Goal: Task Accomplishment & Management: Manage account settings

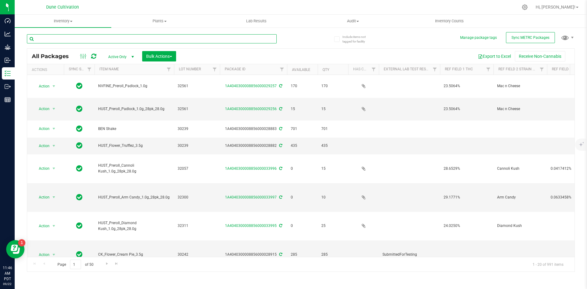
click at [74, 38] on input "text" at bounding box center [152, 38] width 250 height 9
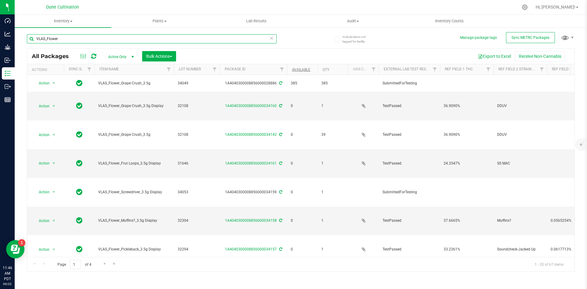
type input "VLAS_Flower"
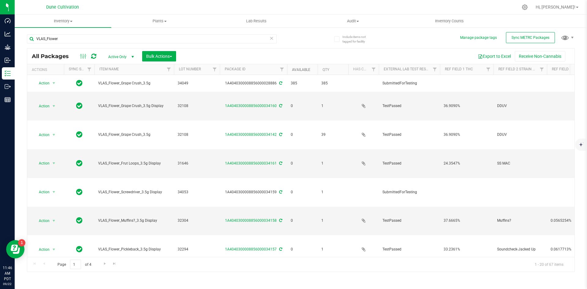
click at [300, 69] on link "Available" at bounding box center [301, 70] width 18 height 4
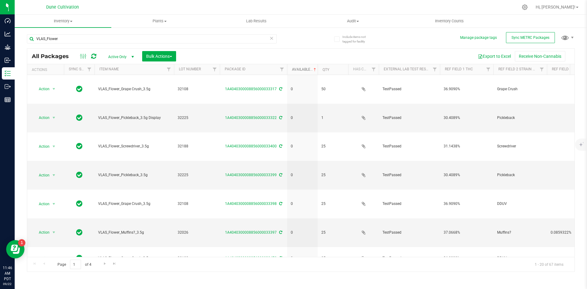
click at [300, 69] on link "Available" at bounding box center [304, 69] width 25 height 4
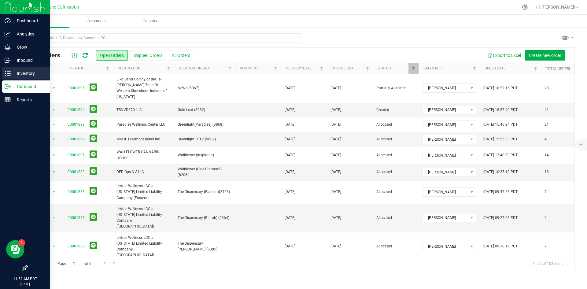
click at [9, 71] on line at bounding box center [8, 71] width 3 height 0
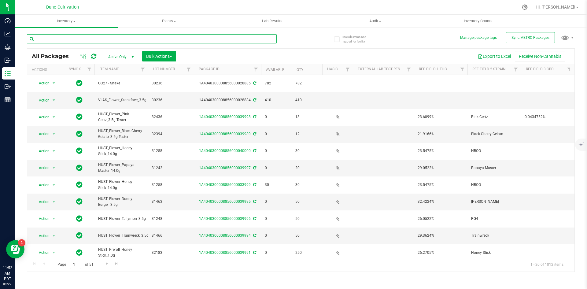
click at [58, 37] on input "text" at bounding box center [152, 38] width 250 height 9
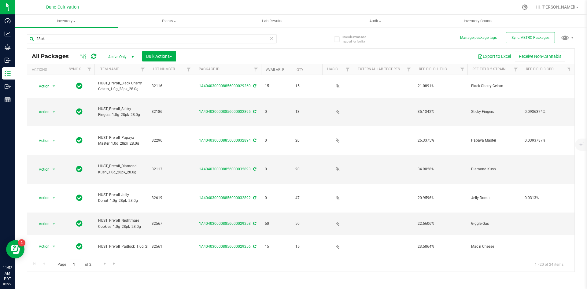
click at [269, 68] on link "Available" at bounding box center [275, 70] width 18 height 4
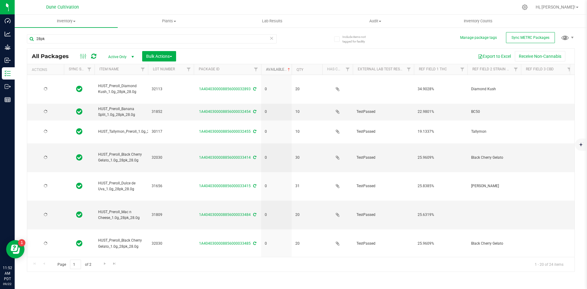
click at [269, 68] on link "Available" at bounding box center [278, 69] width 25 height 4
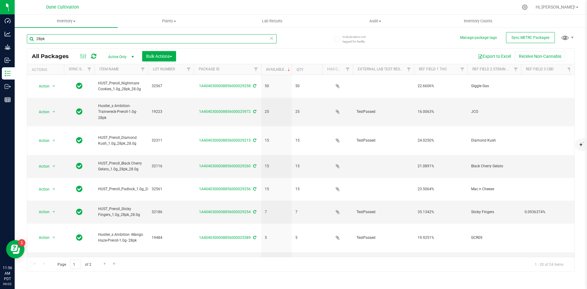
drag, startPoint x: 55, startPoint y: 38, endPoint x: 22, endPoint y: 36, distance: 32.7
click at [22, 36] on div "Include items not tagged for facility Manage package tags Sync METRC Packages 2…" at bounding box center [301, 120] width 572 height 186
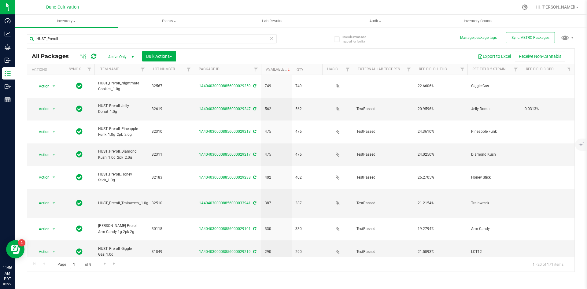
click at [148, 69] on th "Lot Number" at bounding box center [171, 69] width 46 height 11
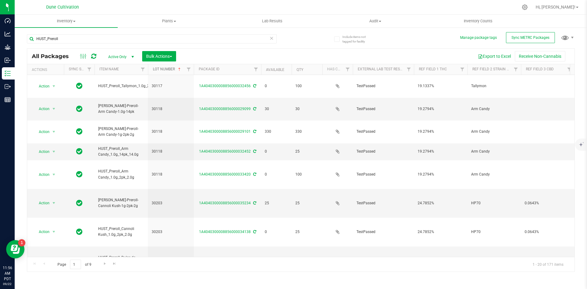
click at [178, 69] on span at bounding box center [179, 69] width 5 height 5
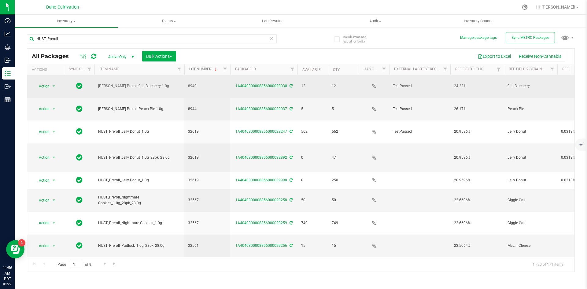
drag, startPoint x: 147, startPoint y: 68, endPoint x: 186, endPoint y: 76, distance: 39.8
click at [186, 76] on div "All Packages Active Only Active Only Lab Samples Locked All External Internal B…" at bounding box center [300, 159] width 547 height 223
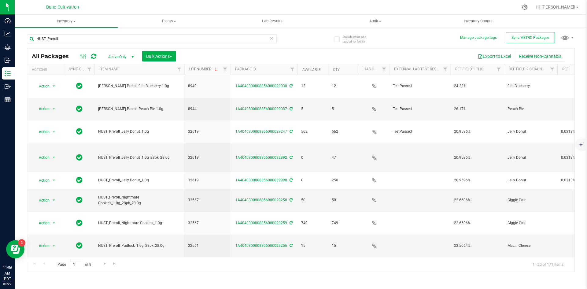
click at [307, 70] on link "Available" at bounding box center [311, 70] width 18 height 4
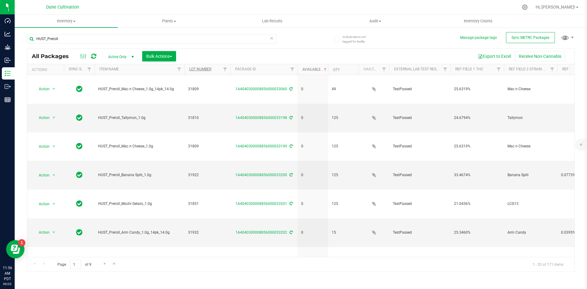
click at [307, 70] on link "Available" at bounding box center [314, 69] width 25 height 4
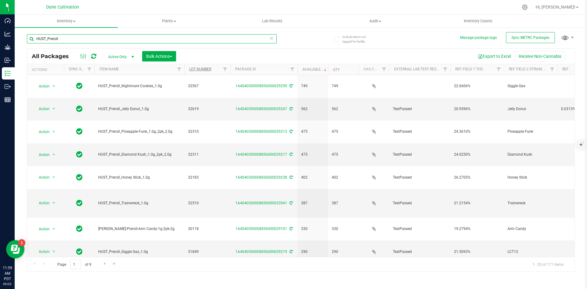
drag, startPoint x: 61, startPoint y: 41, endPoint x: 27, endPoint y: 34, distance: 35.3
click at [27, 34] on div "Include items not tagged for facility Manage package tags Sync METRC Packages H…" at bounding box center [301, 120] width 572 height 186
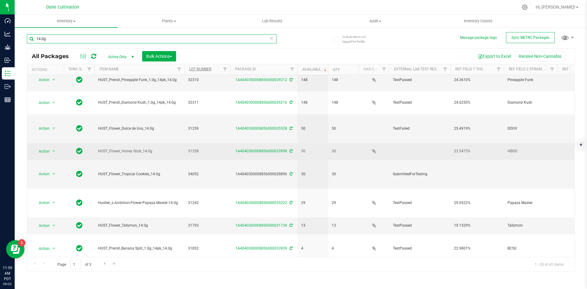
scroll to position [29, 0]
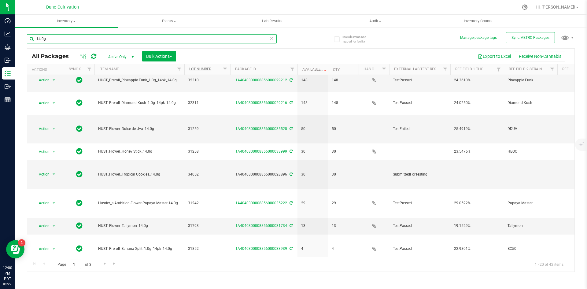
type input "14.0g"
drag, startPoint x: 51, startPoint y: 39, endPoint x: 35, endPoint y: 39, distance: 15.6
click at [35, 39] on input "14.0g" at bounding box center [152, 38] width 250 height 9
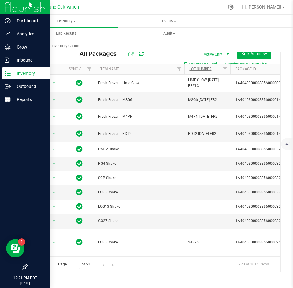
click at [6, 76] on div "Inventory" at bounding box center [26, 73] width 48 height 12
click at [9, 85] on icon at bounding box center [8, 86] width 6 height 6
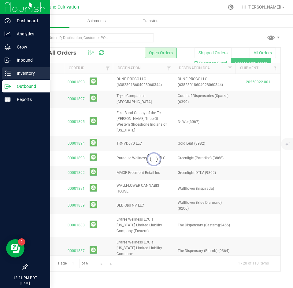
click at [25, 71] on p "Inventory" at bounding box center [29, 73] width 37 height 7
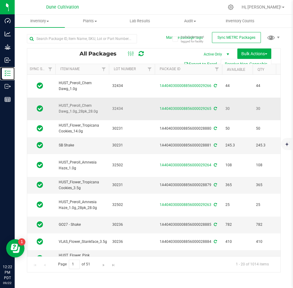
scroll to position [0, 39]
click at [86, 38] on input "text" at bounding box center [82, 38] width 110 height 9
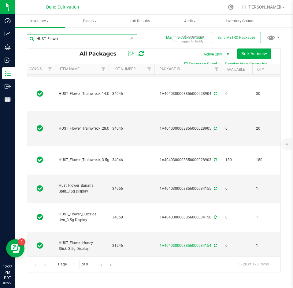
scroll to position [167, 39]
type input "HUST_Flower"
click at [236, 70] on link "Available" at bounding box center [235, 70] width 18 height 4
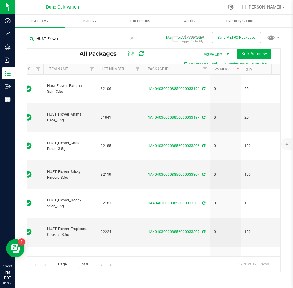
scroll to position [0, 51]
click at [222, 69] on link "Available" at bounding box center [226, 69] width 25 height 4
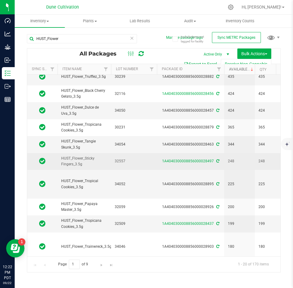
scroll to position [161, 37]
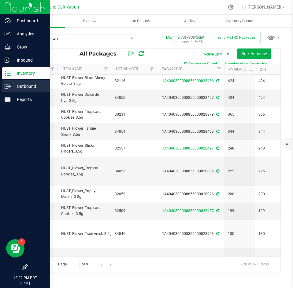
click at [8, 86] on line at bounding box center [8, 86] width 3 height 0
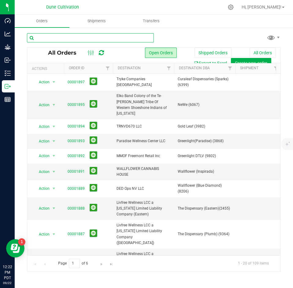
click at [108, 41] on input "text" at bounding box center [90, 37] width 127 height 9
type input "strip"
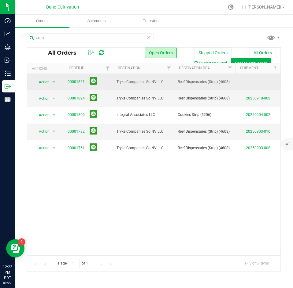
click at [77, 79] on span "00001861" at bounding box center [89, 81] width 42 height 9
click at [75, 83] on link "00001861" at bounding box center [76, 82] width 17 height 6
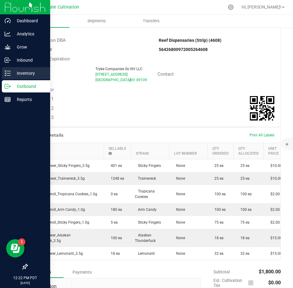
click at [7, 73] on icon at bounding box center [8, 73] width 6 height 6
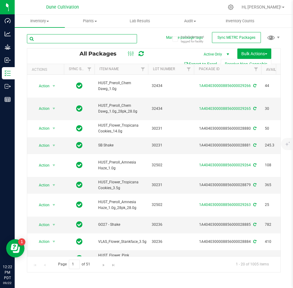
click at [107, 36] on input "text" at bounding box center [82, 38] width 110 height 9
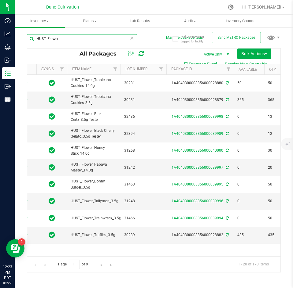
scroll to position [0, 29]
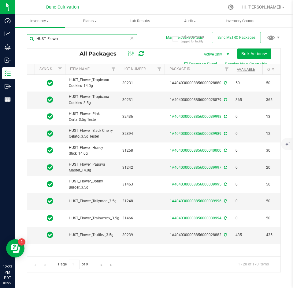
type input "HUST_Flower"
click at [241, 69] on link "Available" at bounding box center [245, 70] width 18 height 4
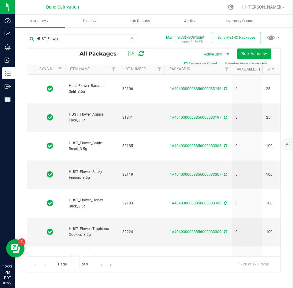
click at [241, 69] on link "Available" at bounding box center [248, 69] width 25 height 4
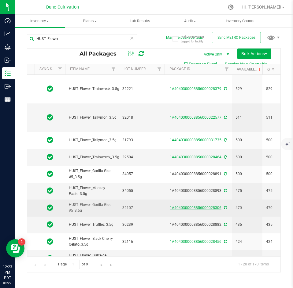
scroll to position [0, 151]
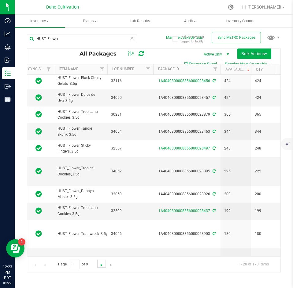
click at [100, 265] on span "Go to the next page" at bounding box center [101, 265] width 5 height 5
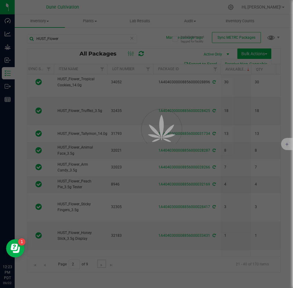
type input "[DATE]"
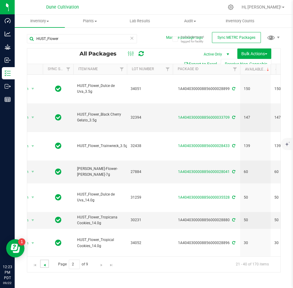
click at [43, 265] on span "Go to the previous page" at bounding box center [44, 265] width 5 height 5
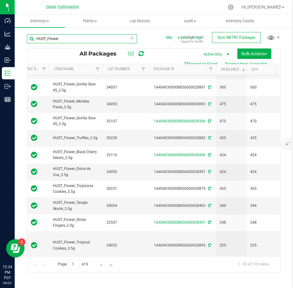
click at [64, 36] on input "HUST_Flower" at bounding box center [82, 38] width 110 height 9
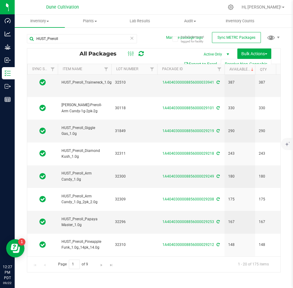
scroll to position [161, 37]
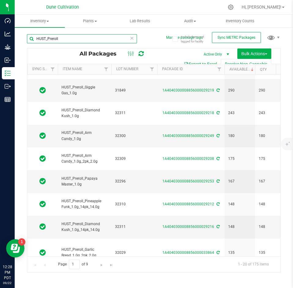
drag, startPoint x: 65, startPoint y: 38, endPoint x: 31, endPoint y: 36, distance: 34.3
click at [31, 36] on input "HUST_Preroll" at bounding box center [82, 38] width 110 height 9
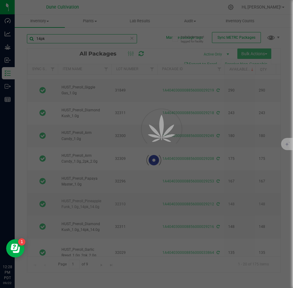
scroll to position [0, 37]
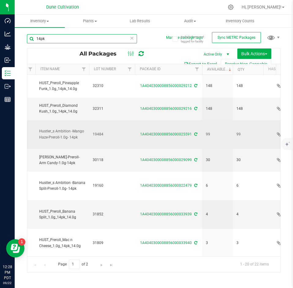
scroll to position [0, 49]
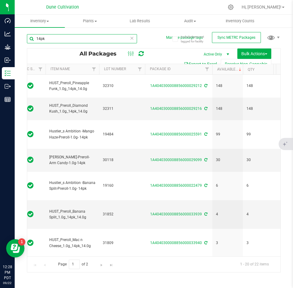
type input "14pk"
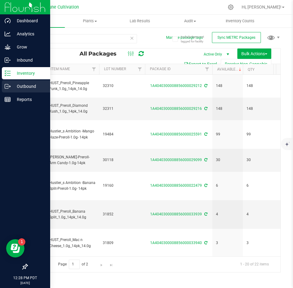
click at [12, 83] on p "Outbound" at bounding box center [29, 86] width 37 height 7
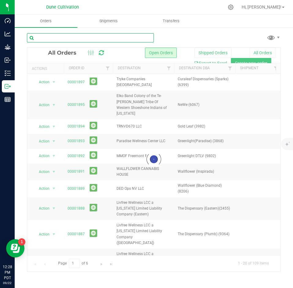
click at [93, 40] on input "text" at bounding box center [90, 37] width 127 height 9
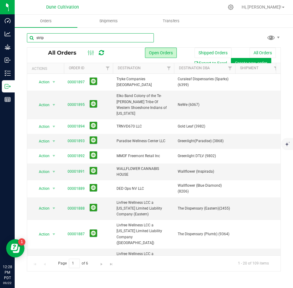
type input "strip"
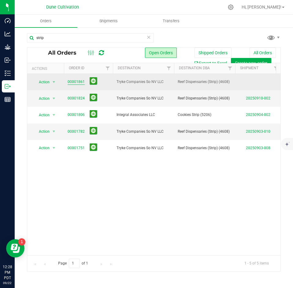
click at [75, 80] on link "00001861" at bounding box center [76, 82] width 17 height 6
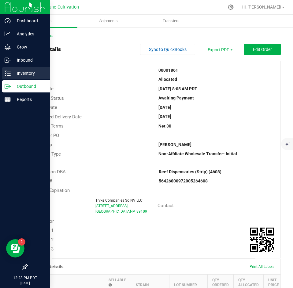
click at [9, 73] on line at bounding box center [8, 73] width 3 height 0
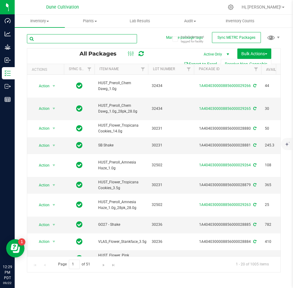
click at [88, 39] on input "text" at bounding box center [82, 38] width 110 height 9
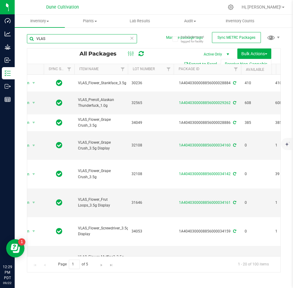
scroll to position [0, 20]
click at [253, 68] on link "Available" at bounding box center [254, 70] width 18 height 4
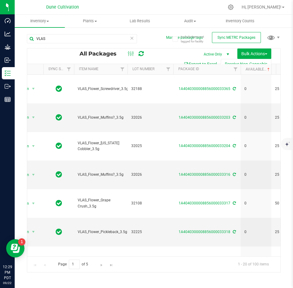
click at [253, 67] on th "Available" at bounding box center [255, 69] width 31 height 11
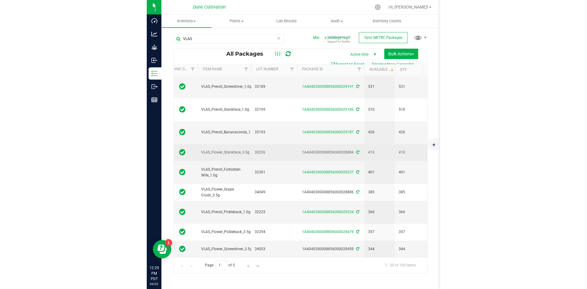
scroll to position [68, 44]
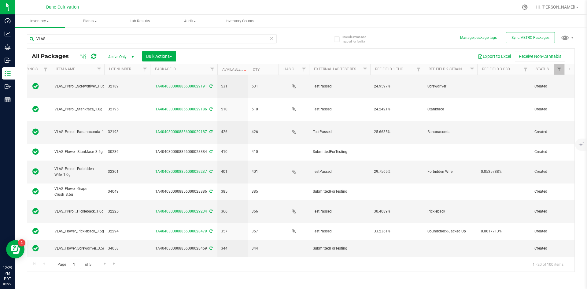
click at [74, 34] on div "VLAS" at bounding box center [164, 39] width 274 height 20
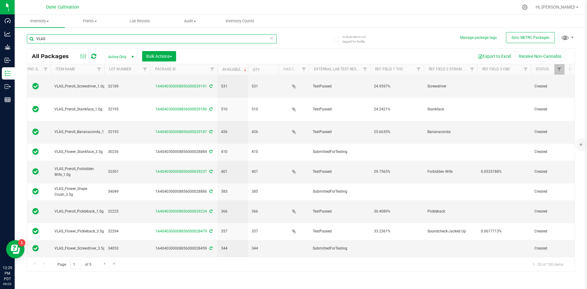
drag, startPoint x: 59, startPoint y: 35, endPoint x: 18, endPoint y: 34, distance: 40.7
click at [18, 34] on div "Include items not tagged for facility Manage package tags Sync METRC Packages V…" at bounding box center [301, 120] width 572 height 186
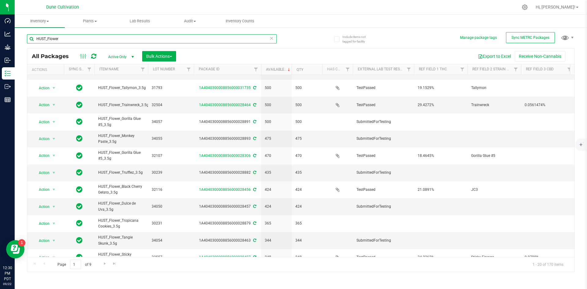
scroll to position [161, 0]
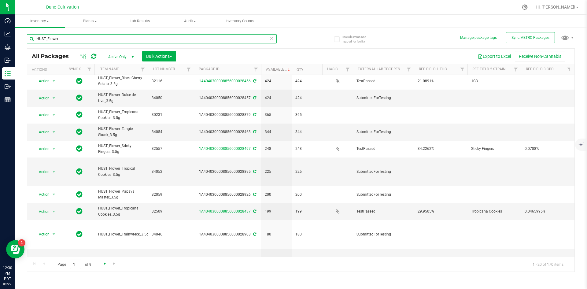
type input "HUST_Flower"
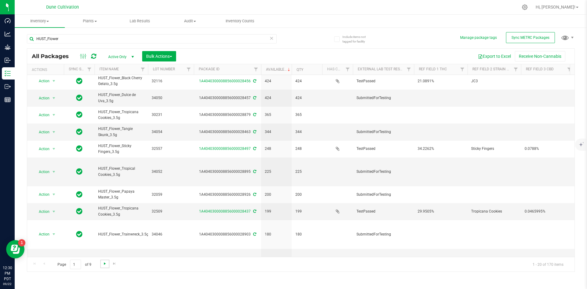
click at [102, 263] on span "Go to the next page" at bounding box center [104, 263] width 5 height 5
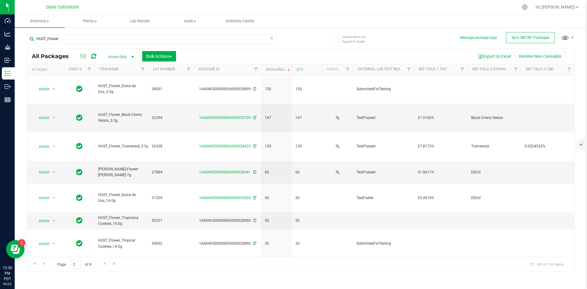
click at [269, 40] on icon at bounding box center [271, 37] width 4 height 7
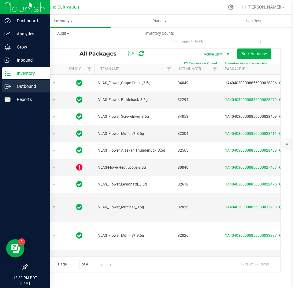
click at [11, 82] on div "Outbound" at bounding box center [26, 86] width 48 height 12
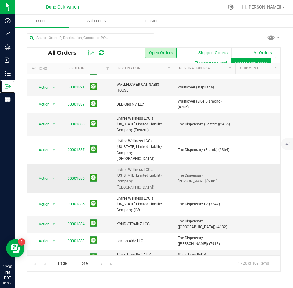
scroll to position [102, 0]
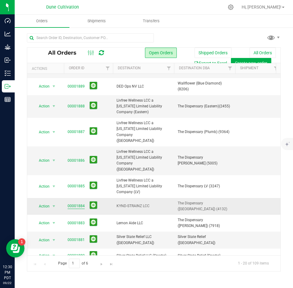
click at [76, 203] on link "00001884" at bounding box center [76, 206] width 17 height 6
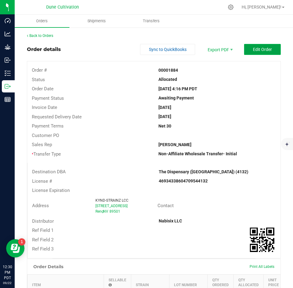
click at [247, 51] on button "Edit Order" at bounding box center [262, 49] width 37 height 11
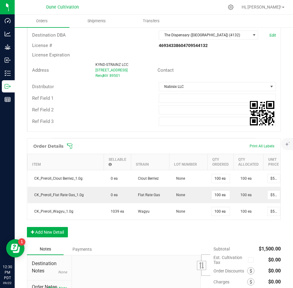
scroll to position [164, 0]
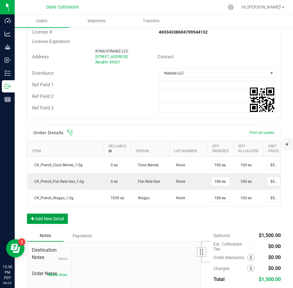
click at [51, 219] on button "Add New Detail" at bounding box center [47, 219] width 41 height 10
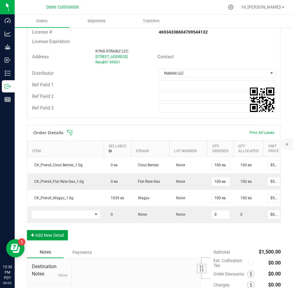
click at [47, 237] on button "Add New Detail" at bounding box center [47, 235] width 41 height 10
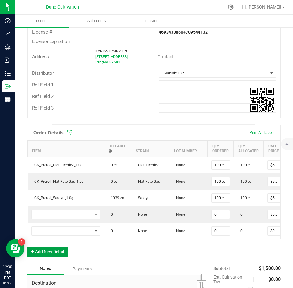
click at [45, 256] on button "Add New Detail" at bounding box center [47, 252] width 41 height 10
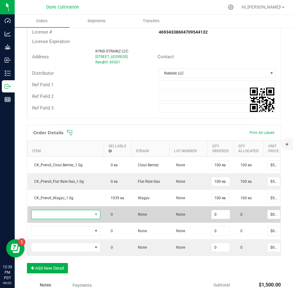
click at [51, 215] on span "NO DATA FOUND" at bounding box center [61, 214] width 61 height 9
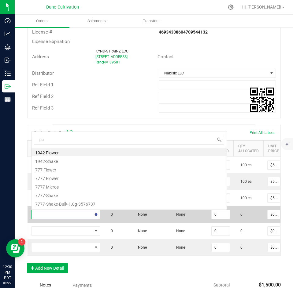
scroll to position [0, 0]
type input "pad"
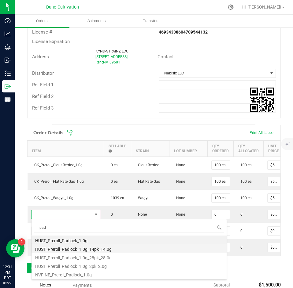
click at [66, 251] on li "HUST_Preroll_Padlock_1.0g_14pk_14.0g" at bounding box center [128, 248] width 195 height 9
type input "0 ea"
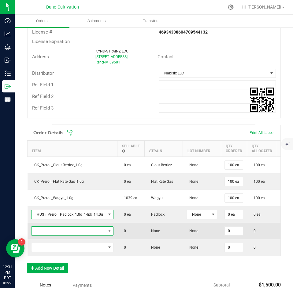
click at [68, 232] on span "NO DATA FOUND" at bounding box center [68, 231] width 74 height 9
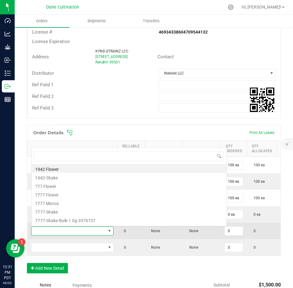
scroll to position [9, 82]
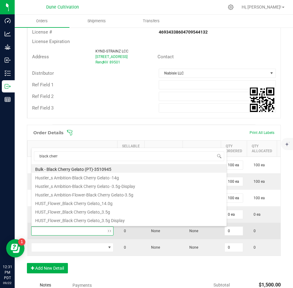
type input "black cherry"
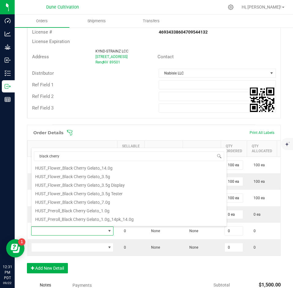
scroll to position [50, 0]
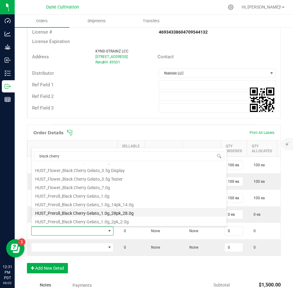
click at [92, 208] on li "HUST_Preroll_Black Cherry Gelato_1.0g_28pk_28.0g" at bounding box center [128, 212] width 195 height 9
type input "0 ea"
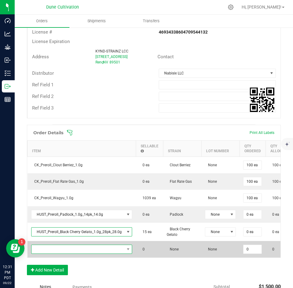
click at [85, 247] on span "NO DATA FOUND" at bounding box center [77, 249] width 93 height 9
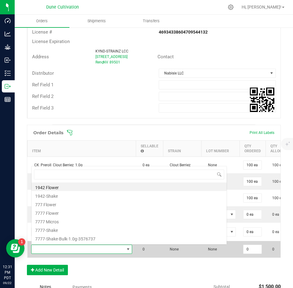
scroll to position [9, 101]
type input "nightmare cookies"
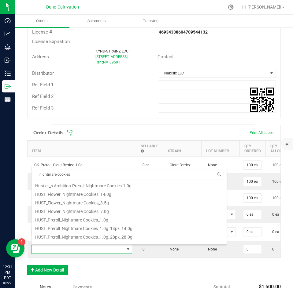
scroll to position [84, 0]
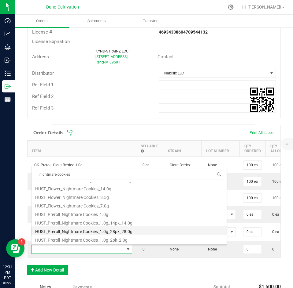
click at [98, 228] on li "HUST_Preroll_Nightmare Cookies_1.0g_28pk_28.0g" at bounding box center [128, 231] width 195 height 9
type input "0 ea"
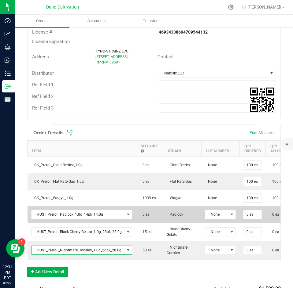
scroll to position [0, 1]
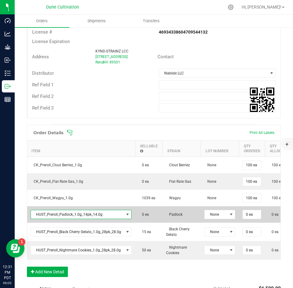
click at [122, 213] on span "HUST_Preroll_Padlock_1.0g_14pk_14.0g" at bounding box center [77, 214] width 93 height 9
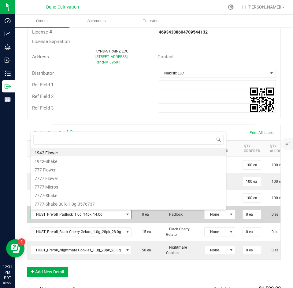
scroll to position [9, 101]
type input "padloc"
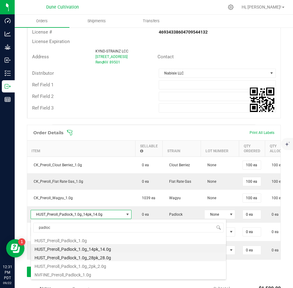
click at [103, 255] on li "HUST_Preroll_Padlock_1.0g_28pk_28.0g" at bounding box center [128, 257] width 195 height 9
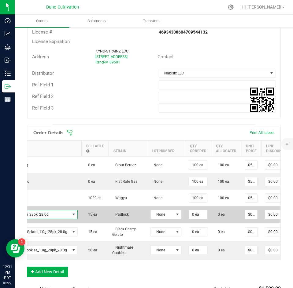
scroll to position [0, 53]
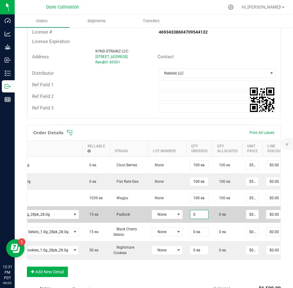
click at [202, 214] on input "0" at bounding box center [199, 214] width 18 height 9
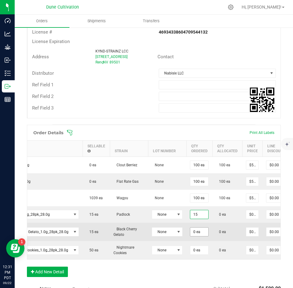
type input "15 ea"
click at [198, 234] on input "0" at bounding box center [199, 232] width 18 height 9
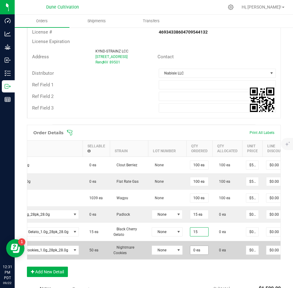
type input "15 ea"
click at [200, 247] on input "0" at bounding box center [199, 250] width 18 height 9
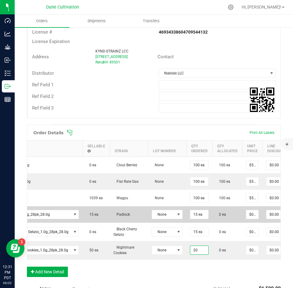
type input "20 ea"
click at [221, 214] on span "0 ea" at bounding box center [221, 215] width 10 height 4
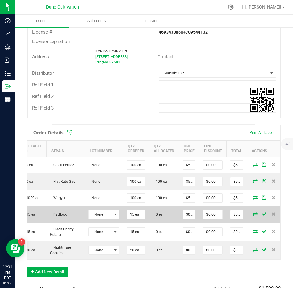
scroll to position [0, 117]
click at [252, 215] on icon at bounding box center [254, 214] width 5 height 4
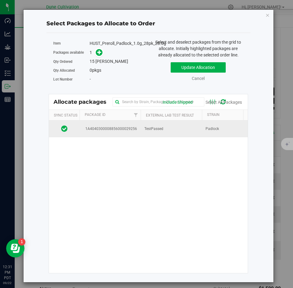
click at [175, 131] on td "TestPassed" at bounding box center [171, 129] width 61 height 16
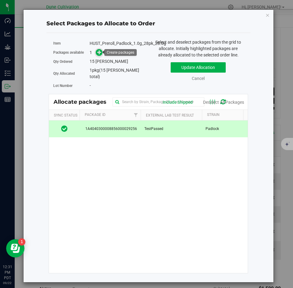
click at [100, 53] on icon at bounding box center [99, 52] width 4 height 4
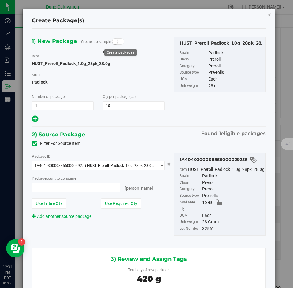
type input "15 ea"
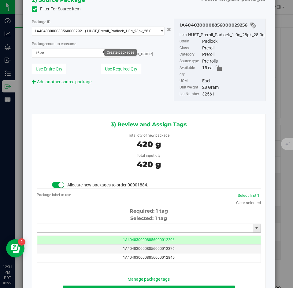
click at [140, 225] on input "text" at bounding box center [145, 228] width 216 height 9
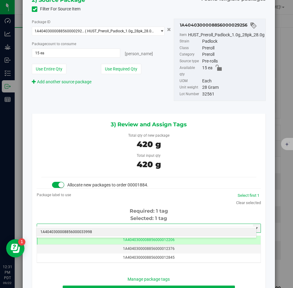
click at [136, 230] on li "1A4040300008856000033998" at bounding box center [146, 232] width 219 height 9
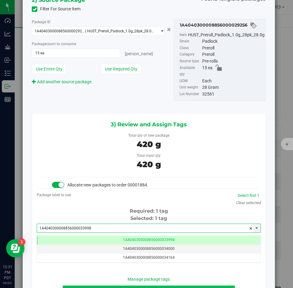
type input "1A4040300008856000033998"
click at [107, 286] on button "Review & Confirm" at bounding box center [149, 291] width 172 height 10
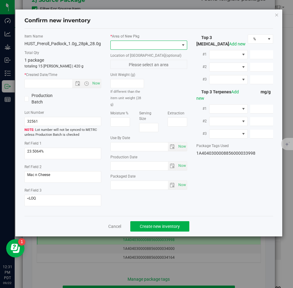
click at [130, 43] on span at bounding box center [145, 45] width 68 height 9
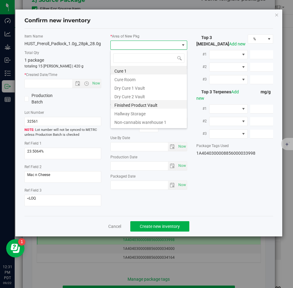
click at [127, 105] on li "Finished Product Vault" at bounding box center [149, 104] width 76 height 9
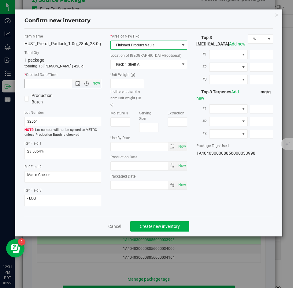
click at [99, 86] on span "Now" at bounding box center [96, 83] width 10 height 9
type input "9/22/2025 12:31 PM"
click at [159, 220] on div "Cancel Create new inventory" at bounding box center [148, 226] width 249 height 20
click at [158, 226] on span "Create new inventory" at bounding box center [160, 226] width 40 height 5
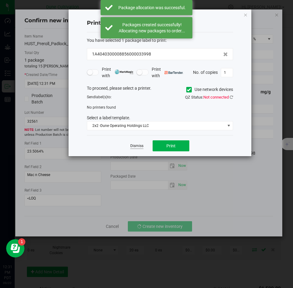
click at [137, 148] on link "Dismiss" at bounding box center [136, 146] width 13 height 5
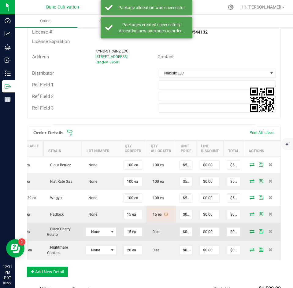
click at [249, 231] on icon at bounding box center [251, 232] width 5 height 4
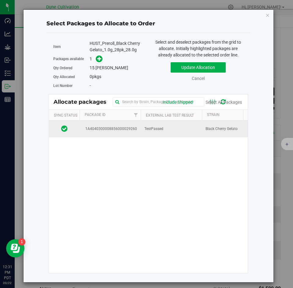
click at [147, 135] on td "TestPassed" at bounding box center [171, 129] width 61 height 16
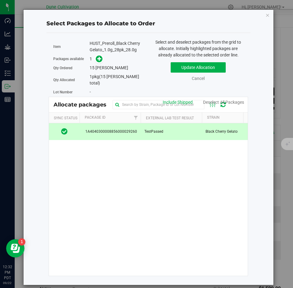
click at [98, 64] on div "Qty Ordered 15 eaches" at bounding box center [98, 68] width 90 height 9
click at [97, 60] on icon at bounding box center [99, 59] width 4 height 4
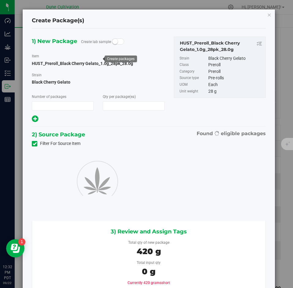
type input "1"
type input "15"
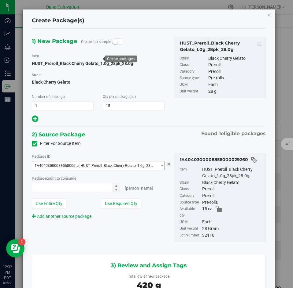
type input "15 ea"
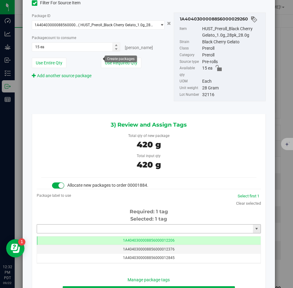
click at [118, 225] on input "text" at bounding box center [145, 229] width 216 height 9
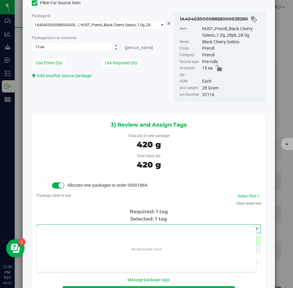
click at [109, 208] on div "Required: 1 tag" at bounding box center [149, 211] width 224 height 7
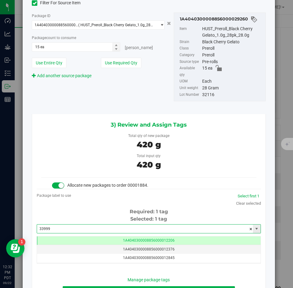
drag, startPoint x: 78, startPoint y: 221, endPoint x: 41, endPoint y: 220, distance: 37.6
click at [41, 225] on input "33999" at bounding box center [145, 229] width 216 height 9
type input "3"
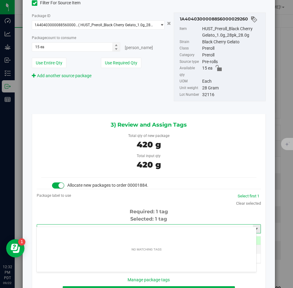
type input "33999339"
click at [249, 225] on span at bounding box center [251, 229] width 4 height 9
type input "33999"
click at [166, 192] on div "Package label to use" at bounding box center [149, 195] width 224 height 6
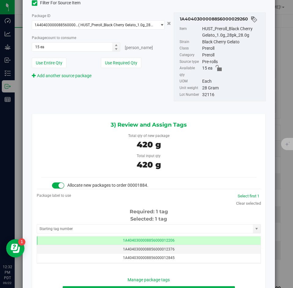
click at [279, 159] on div "Create Package(s) 1) New Package Create lab sample Item HUST_Preroll_Black Cher…" at bounding box center [148, 144] width 297 height 288
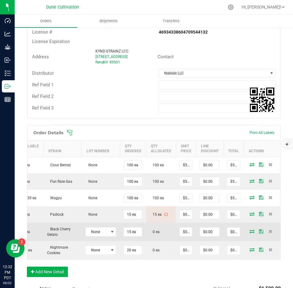
click at [247, 231] on span at bounding box center [251, 232] width 9 height 4
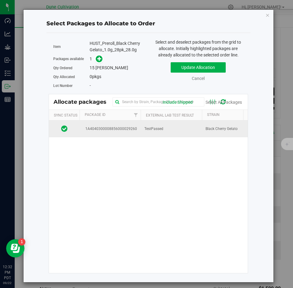
click at [224, 127] on span "Black Cherry Gelato" at bounding box center [221, 129] width 32 height 6
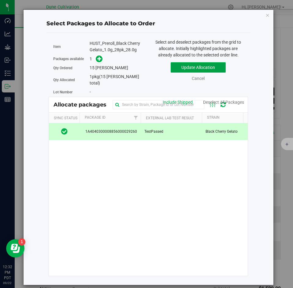
click at [206, 69] on button "Update Allocation" at bounding box center [197, 67] width 55 height 10
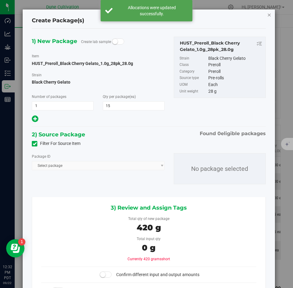
click at [267, 13] on icon "button" at bounding box center [269, 14] width 4 height 7
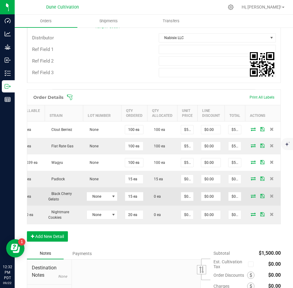
click at [250, 193] on td at bounding box center [263, 197] width 37 height 18
click at [251, 197] on icon at bounding box center [253, 196] width 5 height 4
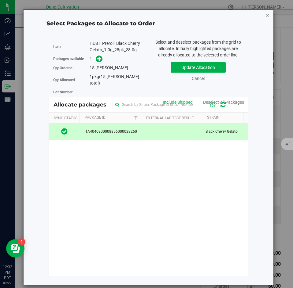
click at [267, 17] on icon "button" at bounding box center [267, 14] width 4 height 7
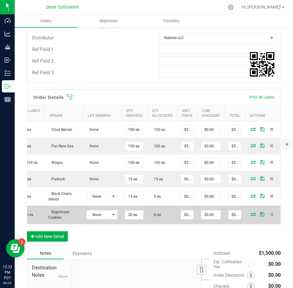
click at [251, 214] on icon at bounding box center [253, 215] width 5 height 4
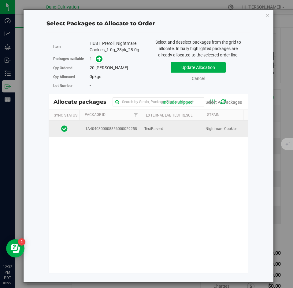
click at [163, 132] on td "TestPassed" at bounding box center [171, 129] width 61 height 16
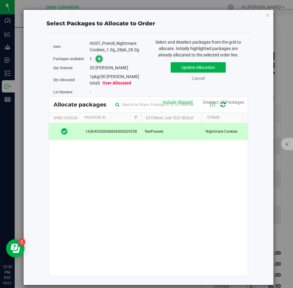
click at [101, 62] on span at bounding box center [99, 59] width 7 height 7
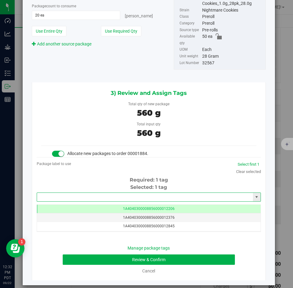
click at [102, 193] on input "text" at bounding box center [145, 197] width 216 height 9
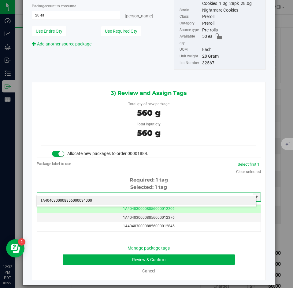
click at [97, 200] on li "1A4040300008856000034000" at bounding box center [146, 200] width 219 height 9
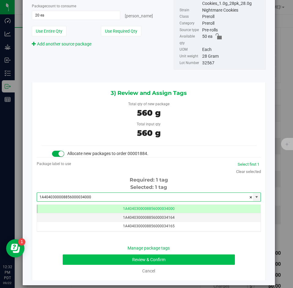
type input "1A4040300008856000034000"
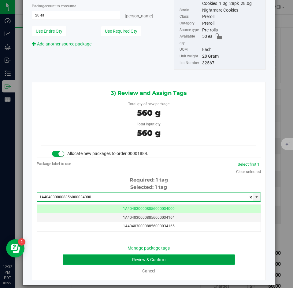
click at [92, 255] on button "Review & Confirm" at bounding box center [149, 260] width 172 height 10
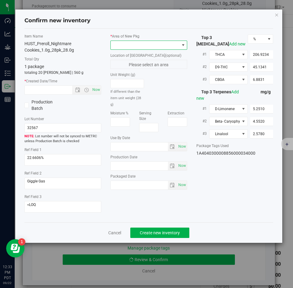
click at [137, 45] on span at bounding box center [145, 45] width 68 height 9
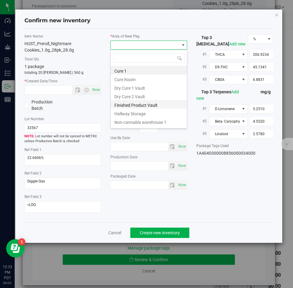
click at [126, 103] on li "Finished Product Vault" at bounding box center [149, 104] width 76 height 9
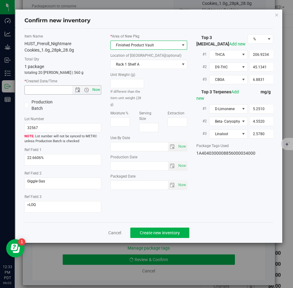
click at [98, 89] on span "Now" at bounding box center [96, 90] width 10 height 9
type input "9/22/2025 12:33 PM"
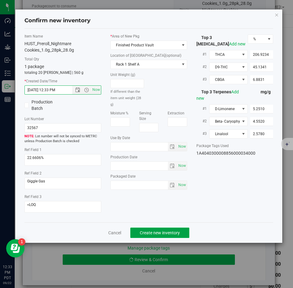
click at [162, 231] on span "Create new inventory" at bounding box center [160, 233] width 40 height 5
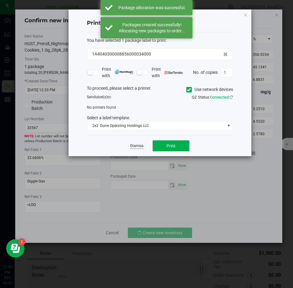
click at [137, 146] on link "Dismiss" at bounding box center [136, 146] width 13 height 5
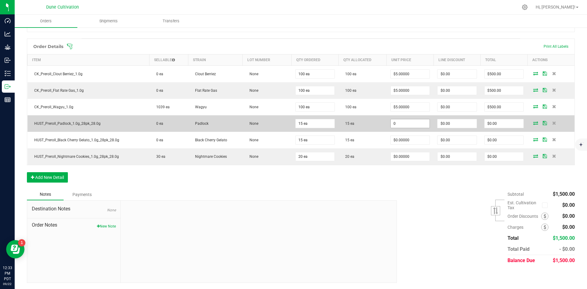
click at [292, 121] on input "0" at bounding box center [409, 123] width 39 height 9
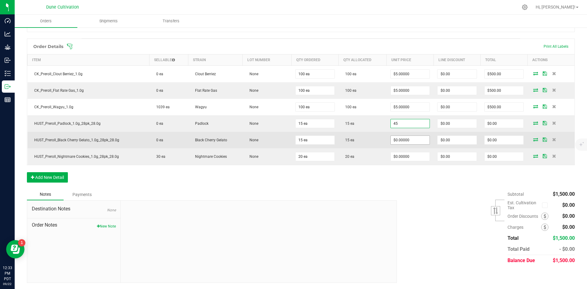
type input "$45.00000"
type input "$675.00"
click at [292, 140] on input "0" at bounding box center [409, 140] width 39 height 9
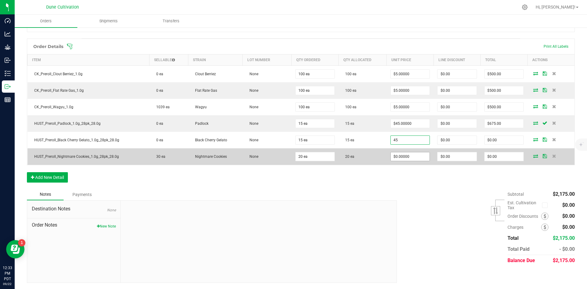
type input "$45.00000"
type input "$675.00"
click at [292, 157] on input "0" at bounding box center [409, 156] width 39 height 9
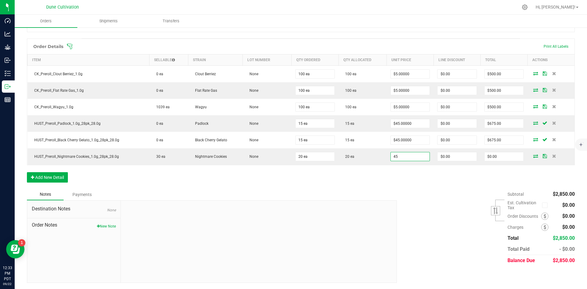
type input "$45.00000"
type input "$900.00"
click at [292, 179] on div "Order Details Print All Labels Item Sellable Strain Lot Number Qty Ordered Qty …" at bounding box center [300, 113] width 547 height 150
